Goal: Task Accomplishment & Management: Manage account settings

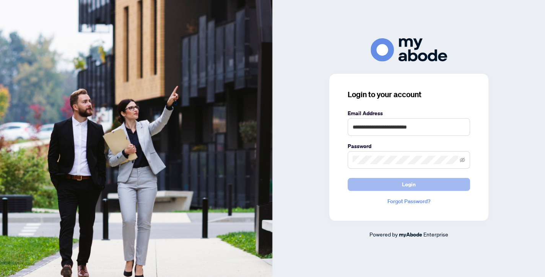
click at [442, 185] on button "Login" at bounding box center [409, 184] width 122 height 13
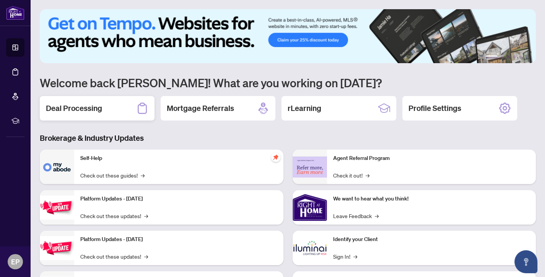
click at [96, 111] on h2 "Deal Processing" at bounding box center [74, 108] width 56 height 11
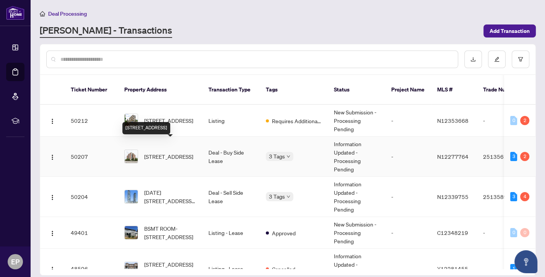
click at [162, 155] on span "106-51 Times Ave, Markham, Ontario L3T 7X7, Canada" at bounding box center [168, 156] width 49 height 8
